Goal: Task Accomplishment & Management: Manage account settings

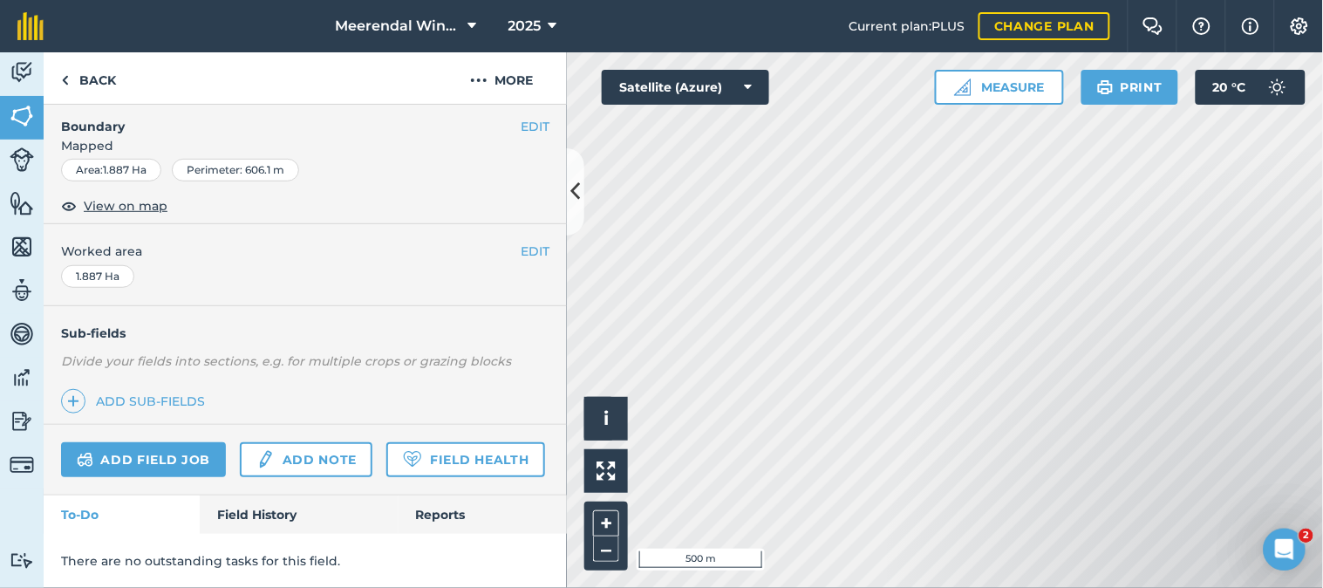
scroll to position [303, 0]
click at [268, 512] on link "Field History" at bounding box center [299, 514] width 198 height 38
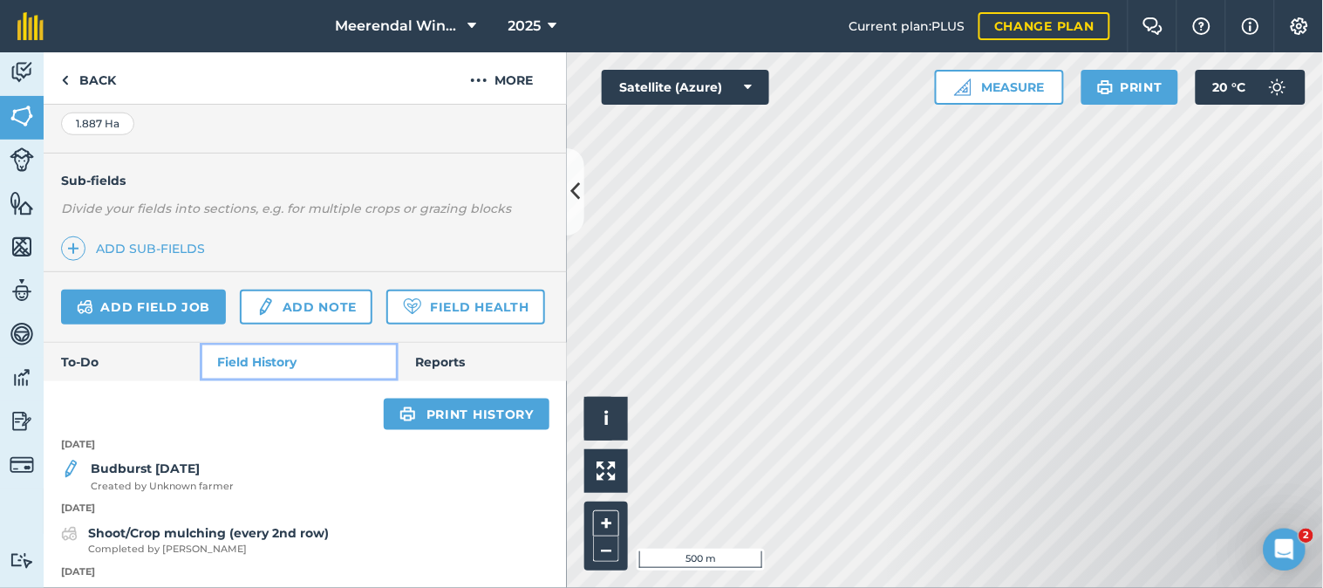
scroll to position [569, 0]
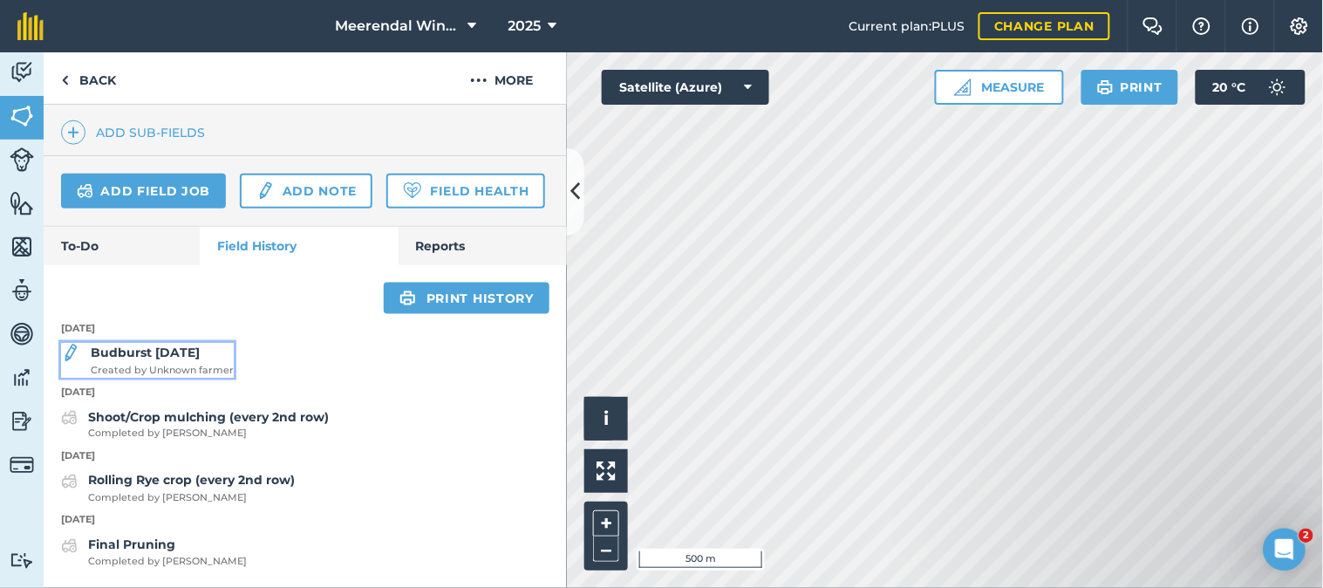
click at [200, 353] on strong "Budburst [DATE]" at bounding box center [145, 352] width 109 height 16
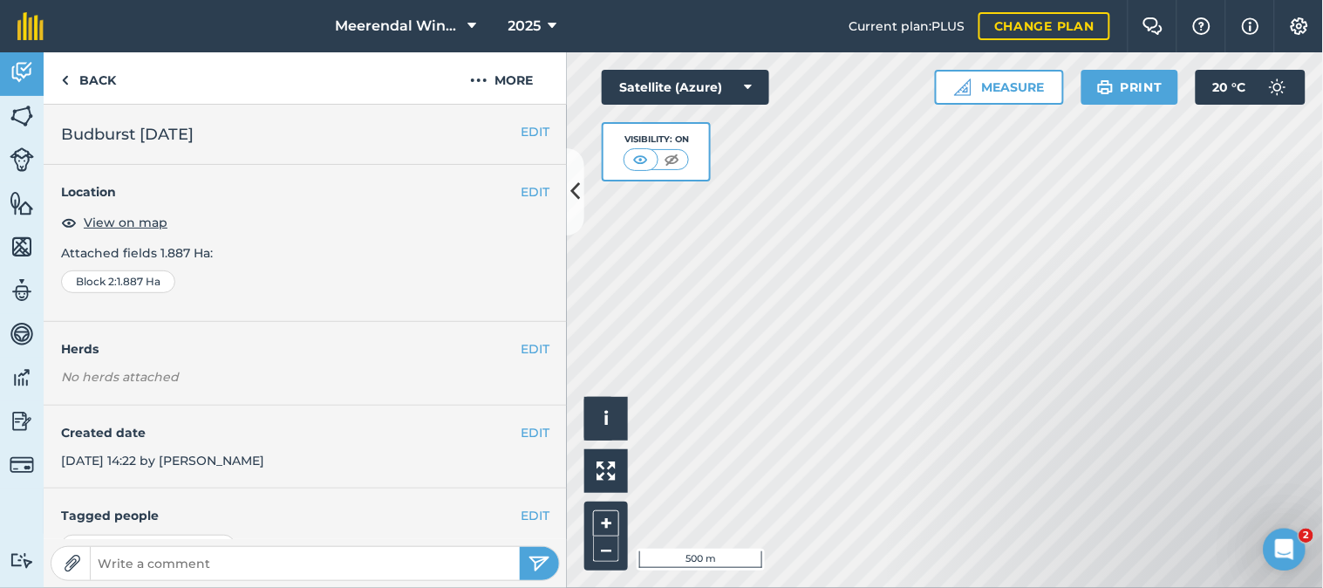
click at [157, 132] on h2 "Budburst [DATE]" at bounding box center [305, 134] width 488 height 24
click at [524, 133] on button "EDIT" at bounding box center [535, 131] width 29 height 19
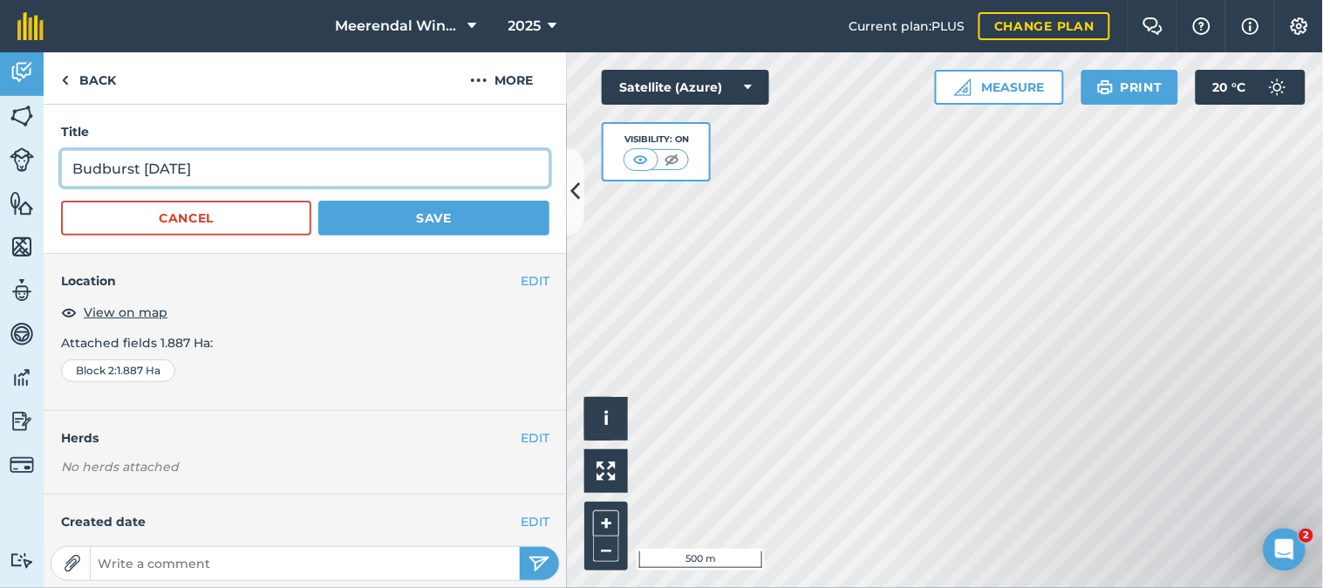
click at [153, 168] on input "Budburst [DATE]" at bounding box center [305, 168] width 488 height 37
type input "Budburst [DATE]"
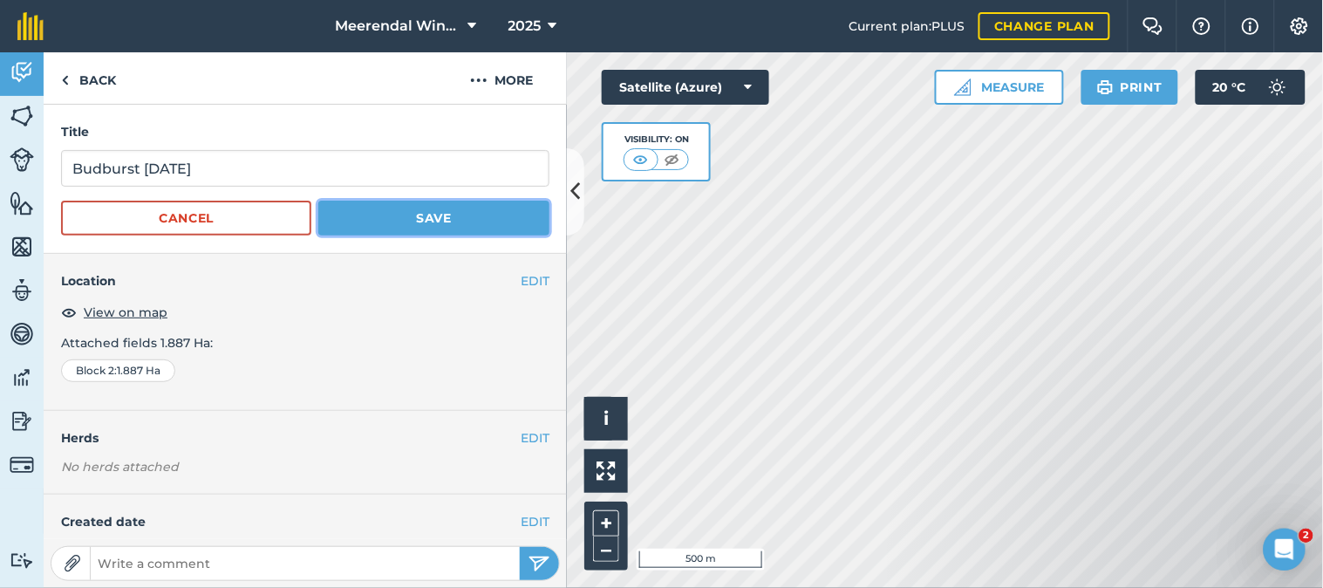
click at [414, 211] on button "Save" at bounding box center [433, 218] width 231 height 35
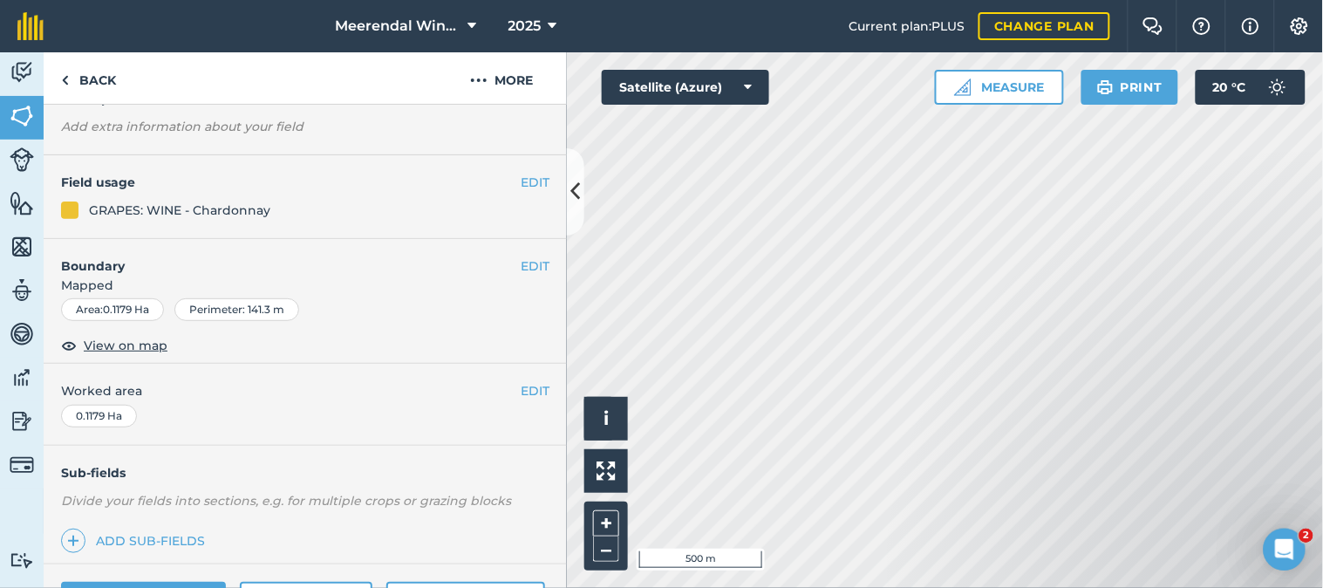
scroll to position [303, 0]
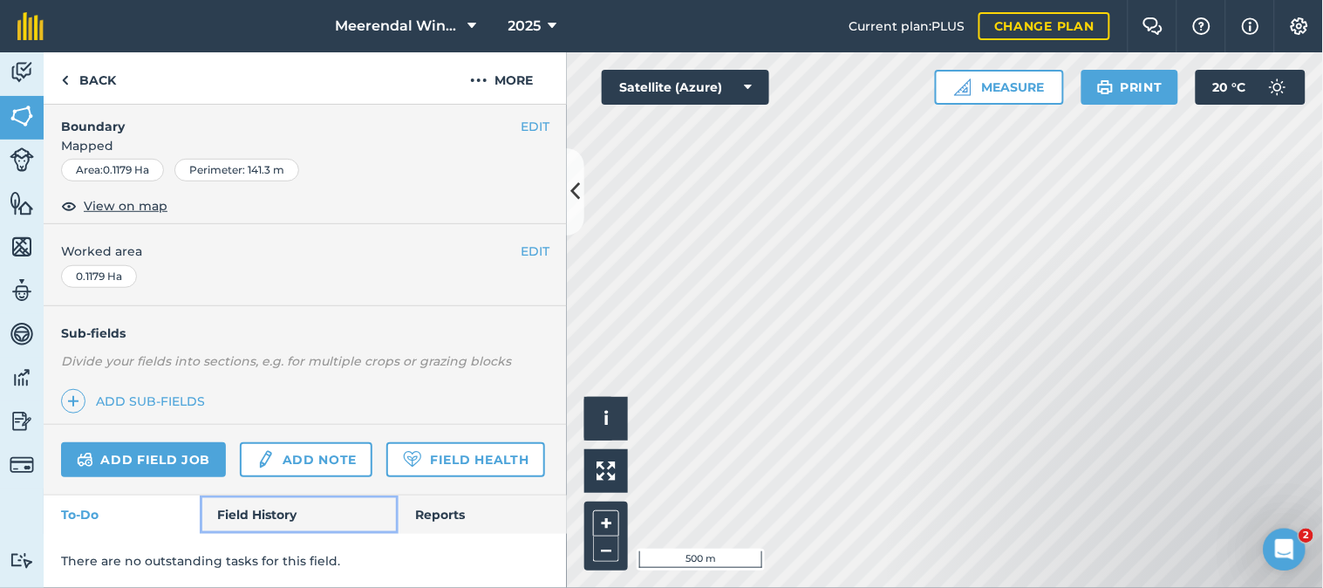
click at [262, 508] on link "Field History" at bounding box center [299, 514] width 198 height 38
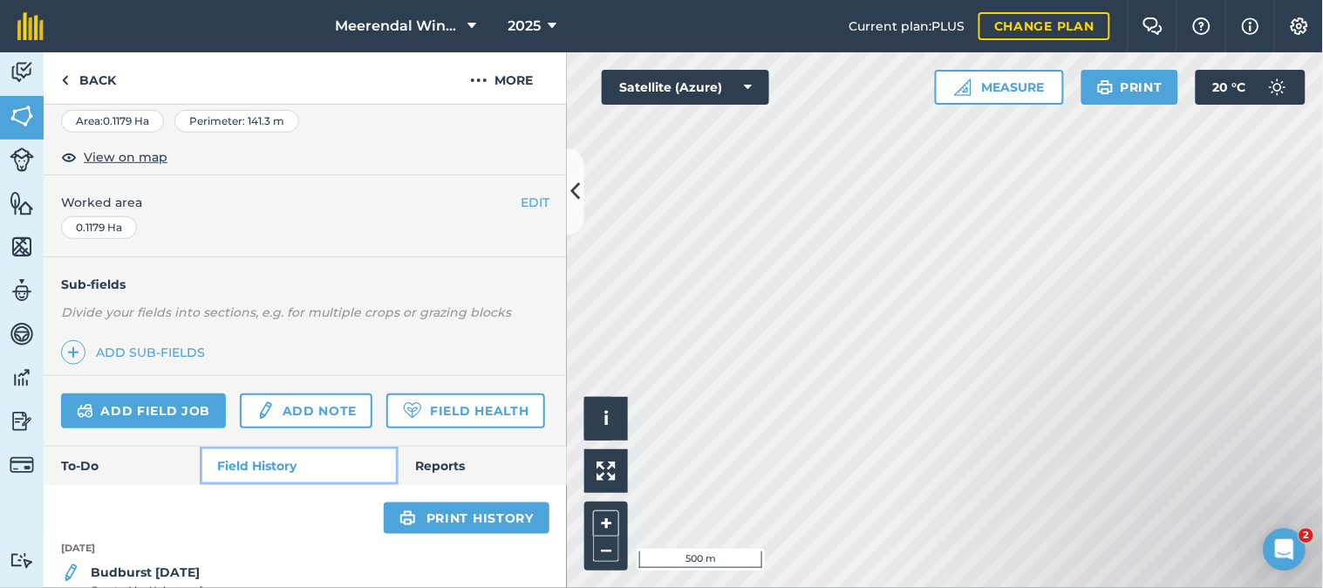
scroll to position [441, 0]
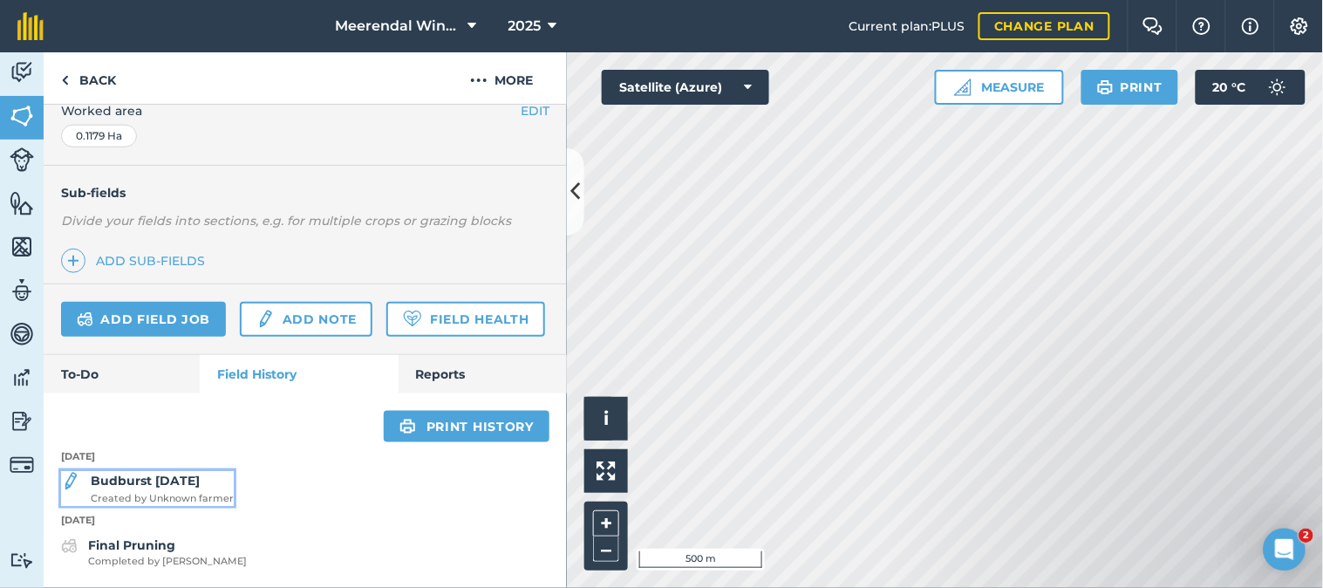
click at [178, 488] on div "Budburst [DATE] Created by Unknown farmer" at bounding box center [162, 488] width 143 height 35
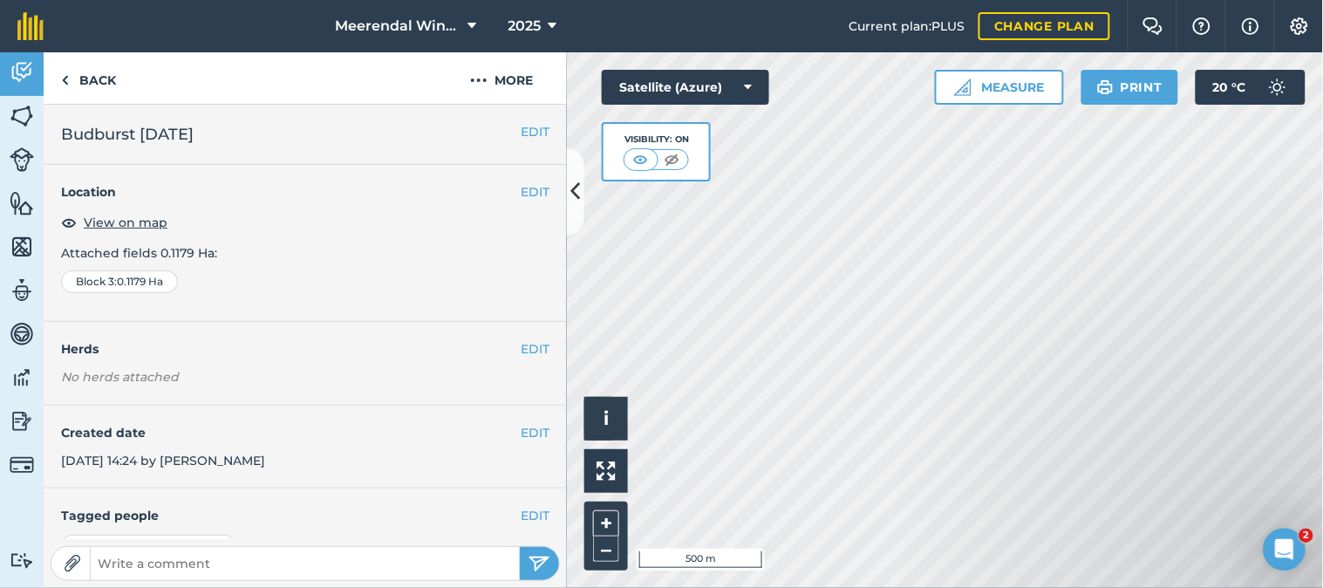
click at [150, 131] on h2 "Budburst [DATE]" at bounding box center [305, 134] width 488 height 24
click at [521, 126] on button "EDIT" at bounding box center [535, 131] width 29 height 19
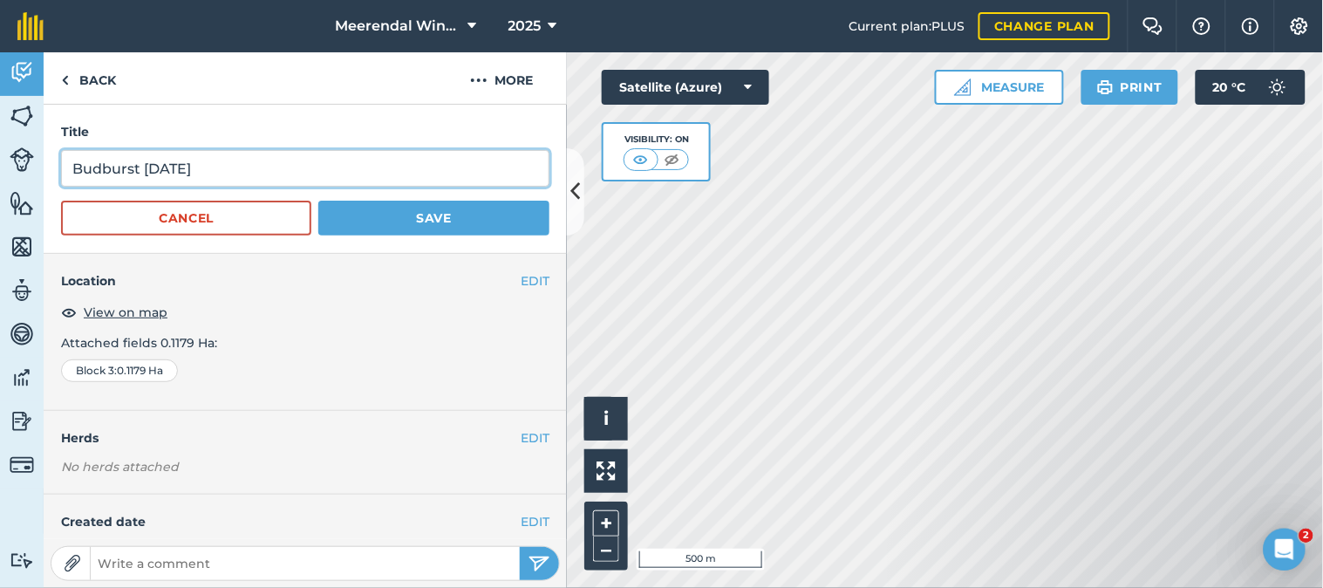
click at [152, 169] on input "Budburst [DATE]" at bounding box center [305, 168] width 488 height 37
type input "Budburst [DATE]"
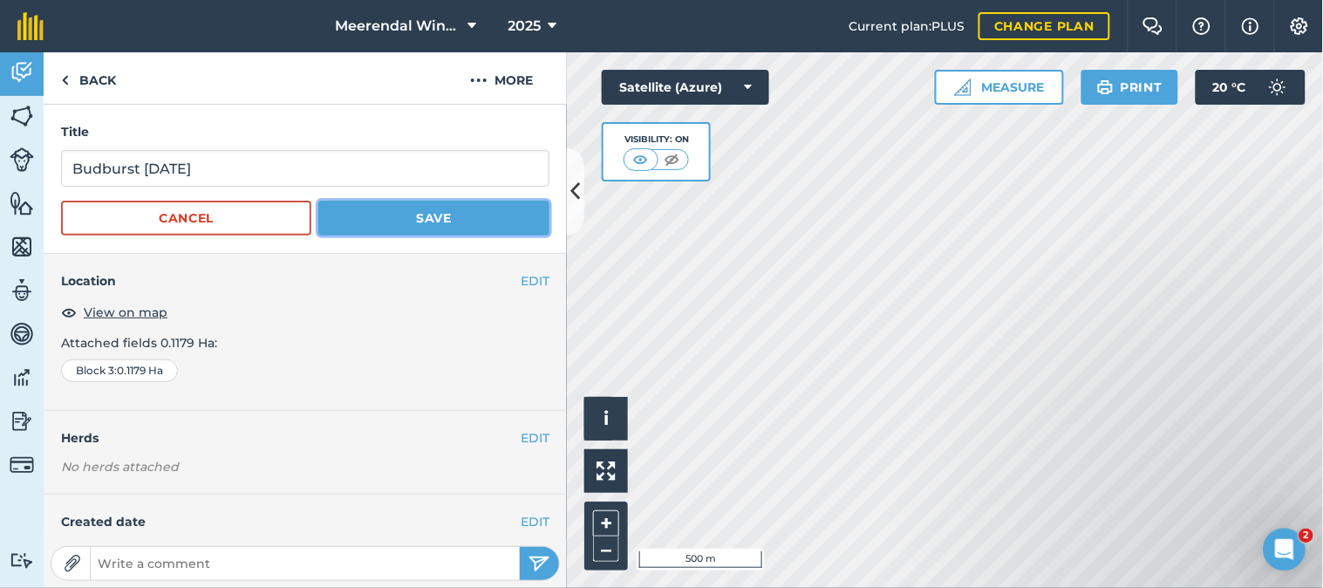
click at [471, 210] on button "Save" at bounding box center [433, 218] width 231 height 35
